Goal: Task Accomplishment & Management: Use online tool/utility

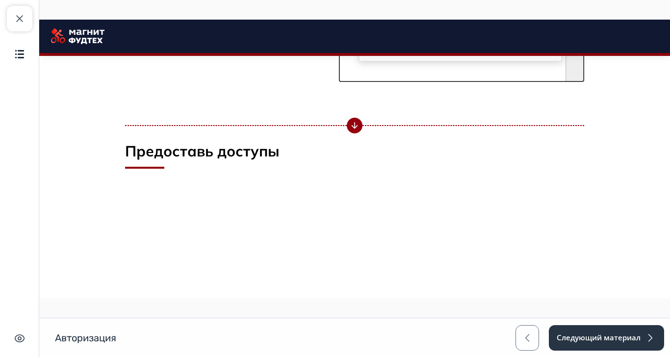
scroll to position [1880, 0]
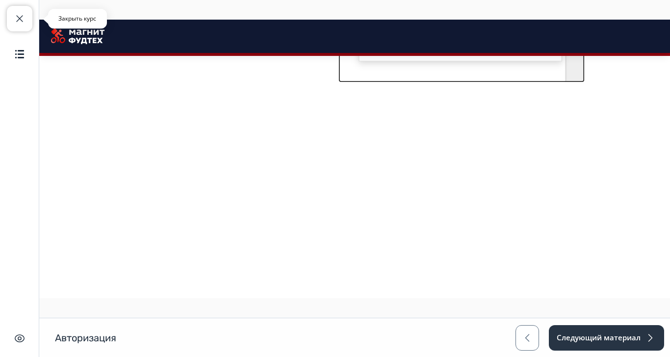
click at [16, 25] on button "Закрыть курс" at bounding box center [19, 18] width 25 height 25
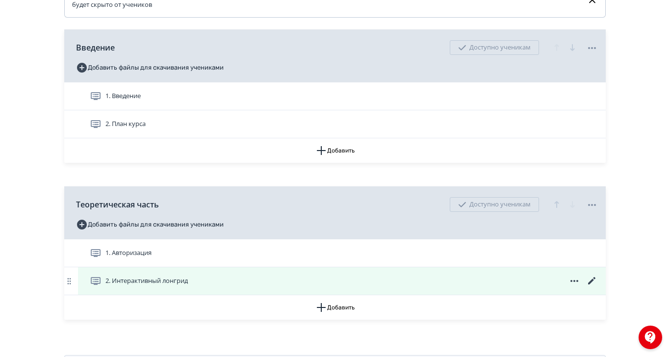
scroll to position [245, 0]
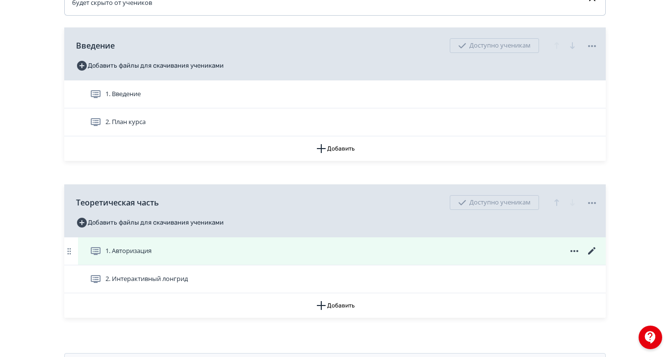
click at [595, 254] on icon at bounding box center [591, 250] width 7 height 7
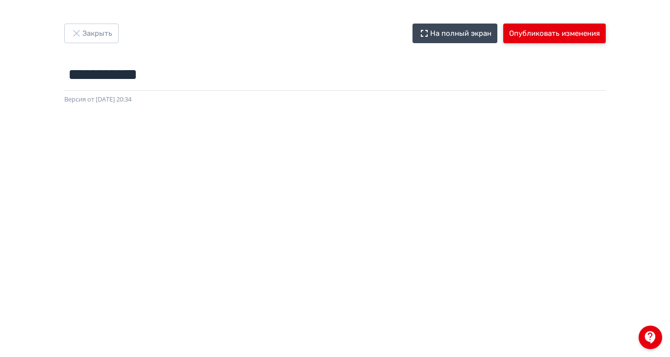
click at [605, 32] on button "Опубликовать изменения" at bounding box center [554, 34] width 102 height 20
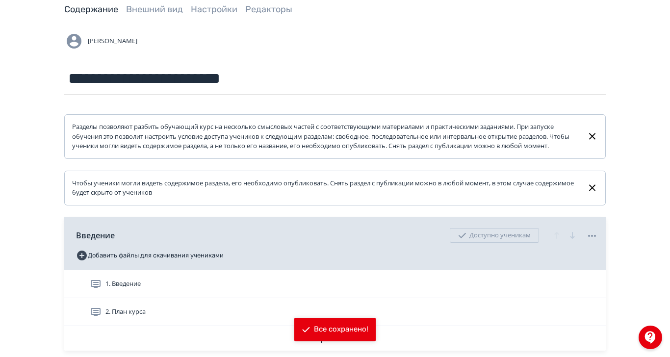
scroll to position [123, 0]
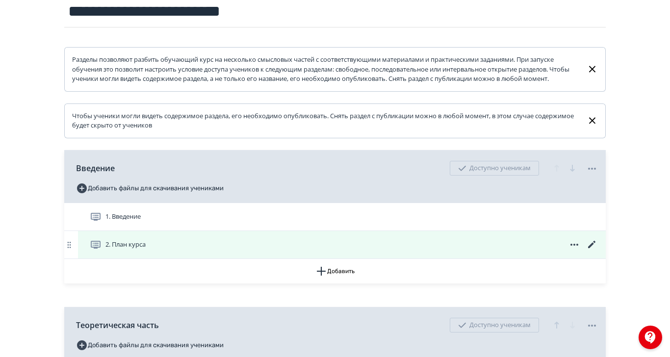
click at [266, 250] on div "2. План курса" at bounding box center [344, 245] width 508 height 12
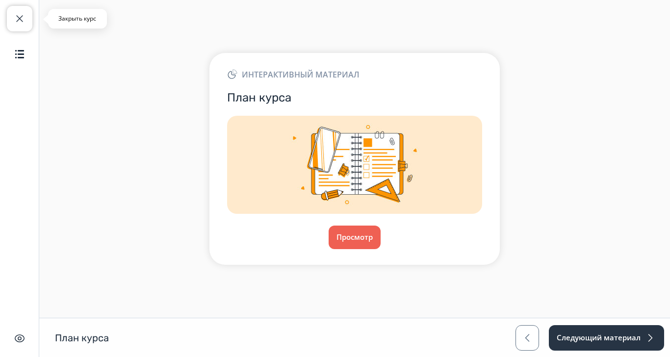
click at [16, 10] on button "Закрыть курс" at bounding box center [19, 18] width 25 height 25
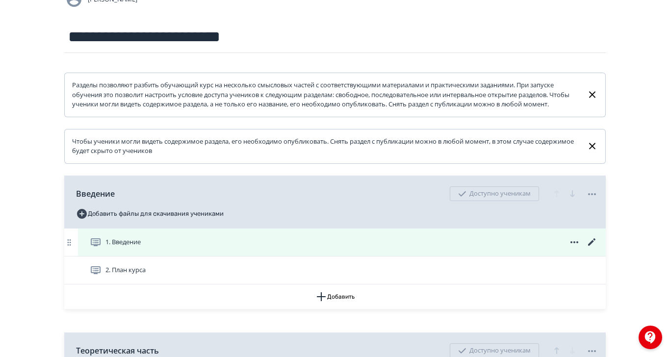
scroll to position [123, 0]
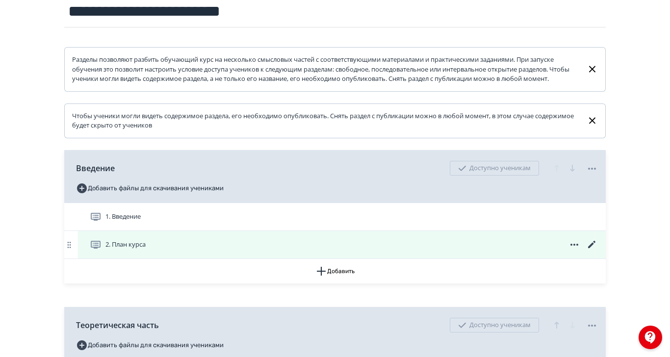
click at [598, 250] on icon at bounding box center [592, 245] width 12 height 12
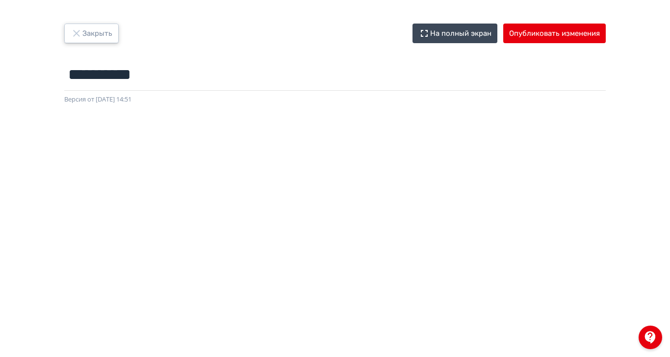
click at [82, 33] on icon "button" at bounding box center [77, 33] width 12 height 12
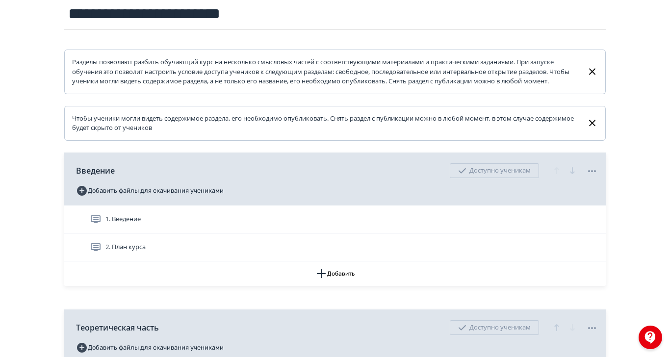
scroll to position [263, 0]
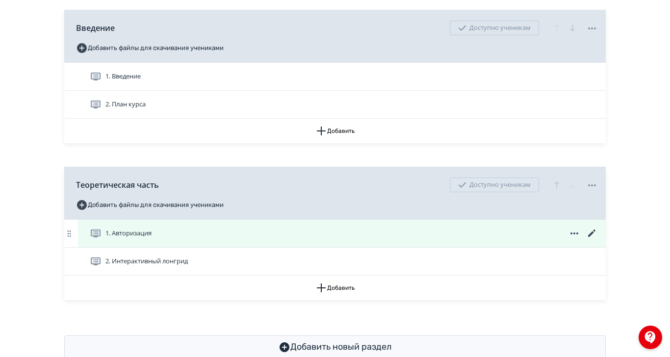
click at [598, 239] on icon at bounding box center [592, 233] width 12 height 12
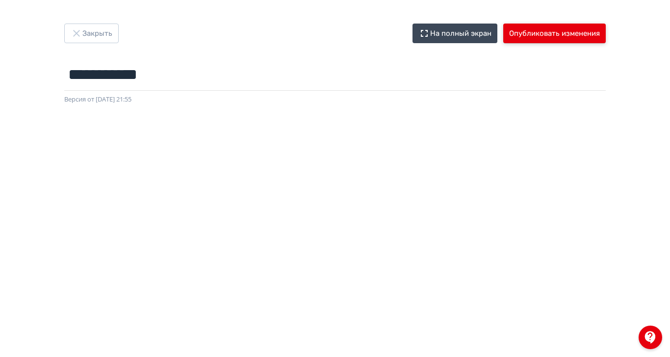
click at [605, 30] on button "Опубликовать изменения" at bounding box center [554, 34] width 102 height 20
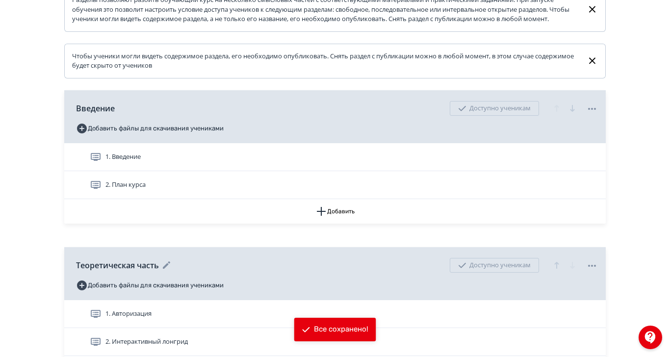
scroll to position [184, 0]
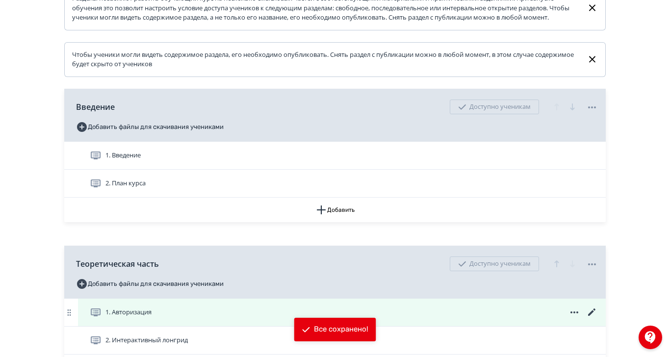
click at [151, 317] on span "1. Авторизация" at bounding box center [128, 312] width 46 height 10
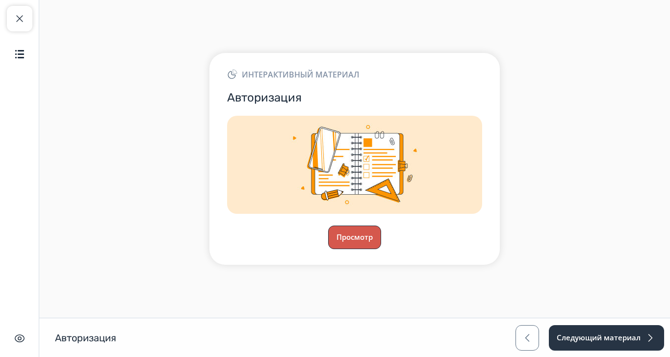
click at [381, 249] on button "Просмотр" at bounding box center [354, 237] width 53 height 24
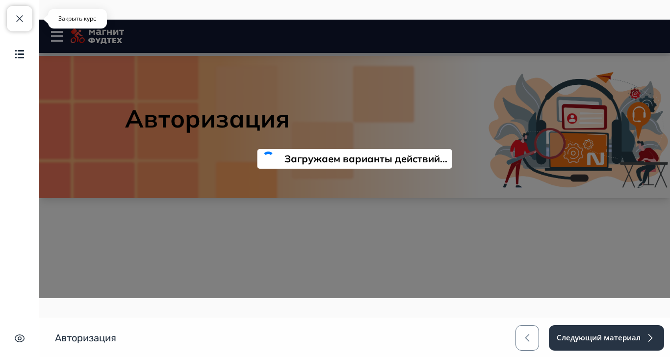
click at [23, 16] on span "button" at bounding box center [20, 19] width 12 height 12
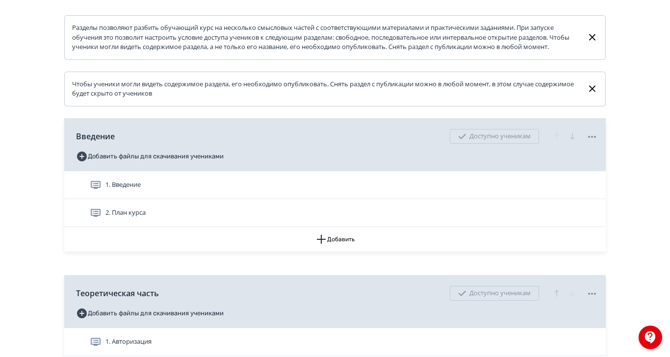
scroll to position [245, 0]
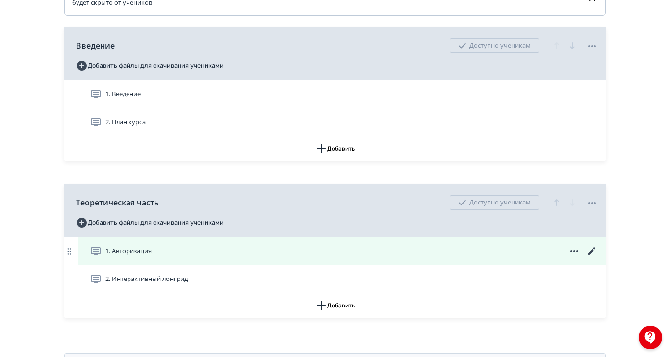
click at [151, 256] on span "1. Авторизация" at bounding box center [128, 251] width 46 height 10
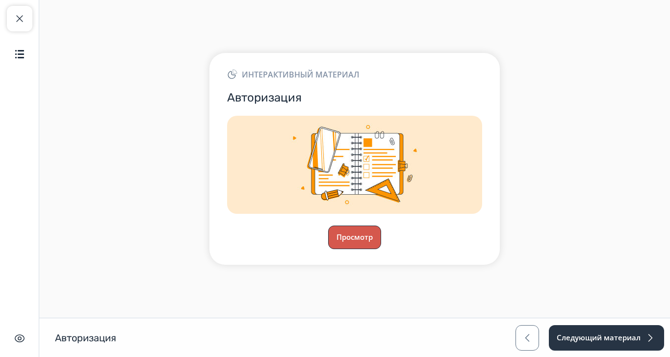
click at [381, 249] on button "Просмотр" at bounding box center [354, 237] width 53 height 24
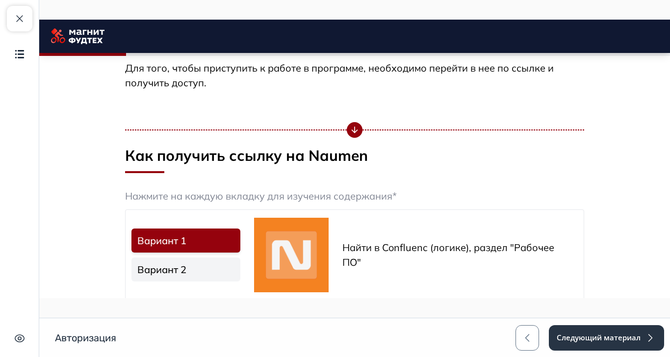
scroll to position [306, 0]
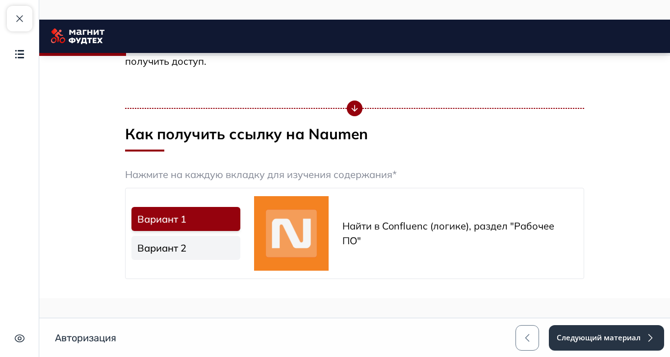
click at [240, 250] on link "Вариант 2" at bounding box center [185, 248] width 109 height 24
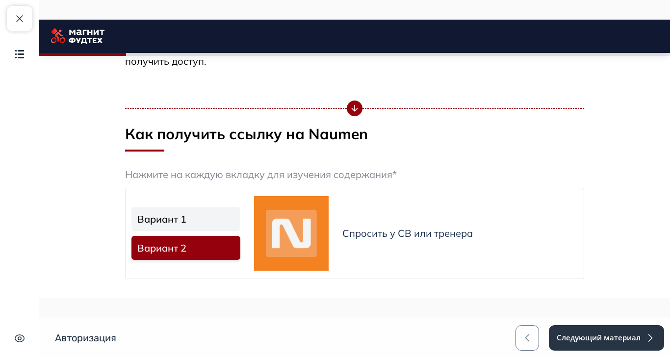
click at [240, 228] on link "Вариант 1" at bounding box center [185, 219] width 109 height 24
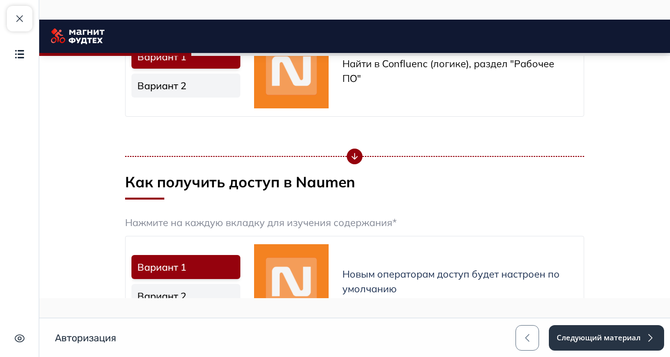
scroll to position [490, 0]
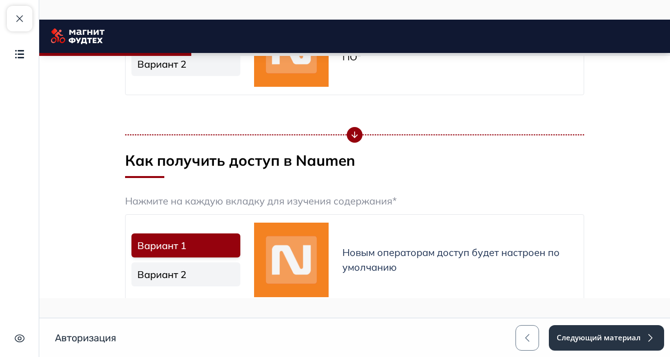
click at [240, 268] on link "Вариант 2" at bounding box center [185, 274] width 109 height 24
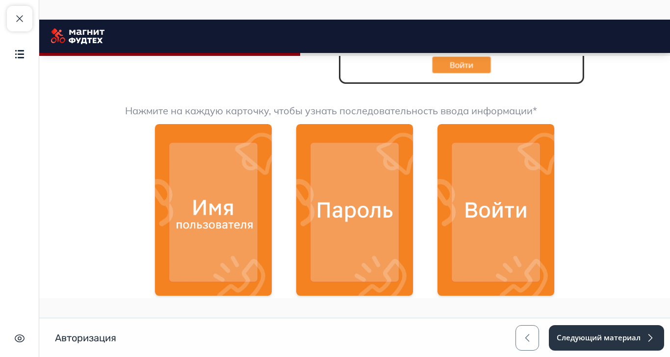
scroll to position [1164, 0]
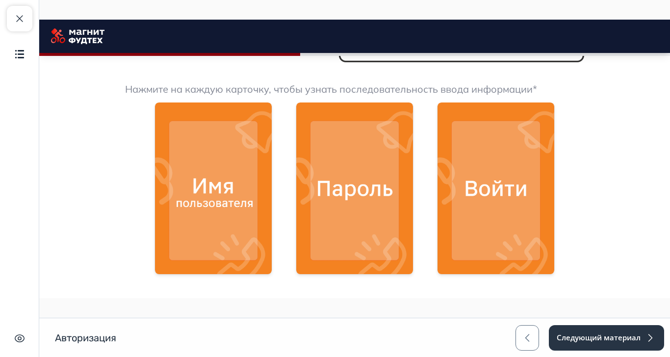
click at [270, 266] on img at bounding box center [213, 188] width 117 height 172
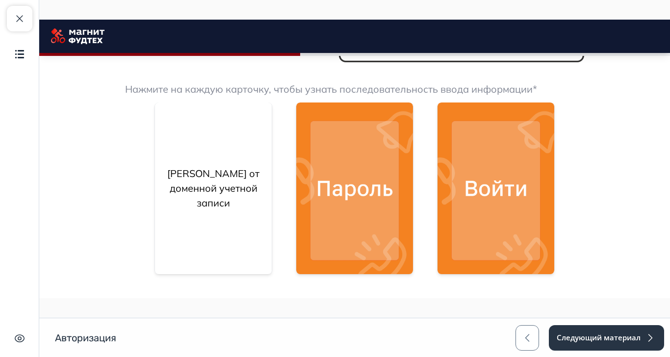
click at [400, 253] on img at bounding box center [354, 188] width 117 height 172
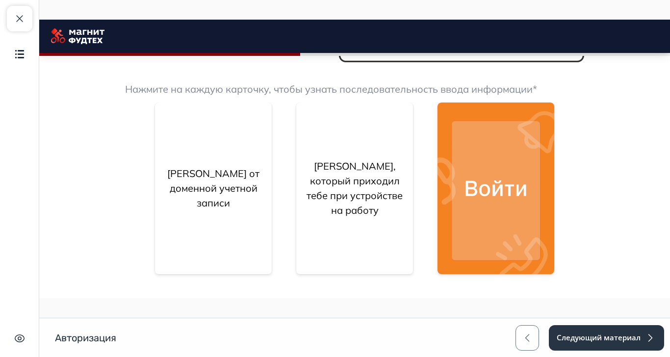
click at [554, 234] on img at bounding box center [495, 188] width 117 height 172
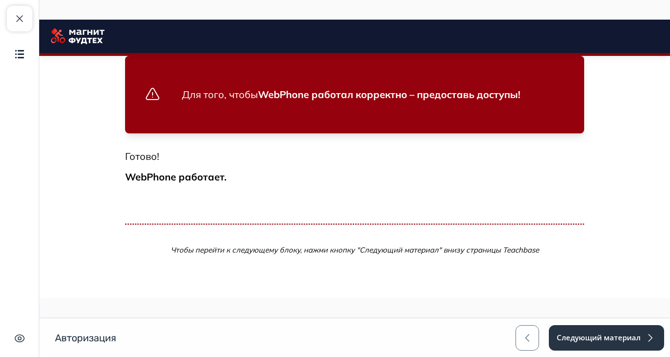
scroll to position [2829, 0]
click at [18, 21] on span "button" at bounding box center [20, 19] width 12 height 12
